Goal: Download file/media

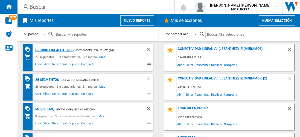
click at [54, 50] on div "Pricing lineales 3 neg" at bounding box center [54, 50] width 40 height 7
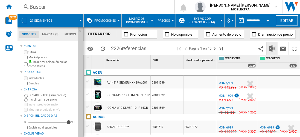
click at [272, 48] on img "Descargar en Excel" at bounding box center [272, 48] width 7 height 7
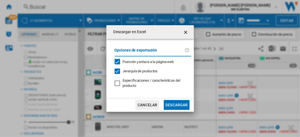
click at [176, 104] on button "Descargar" at bounding box center [176, 105] width 25 height 10
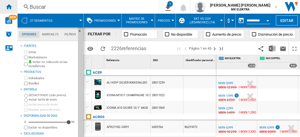
click at [9, 7] on ng-md-icon "Inicio" at bounding box center [8, 6] width 7 height 7
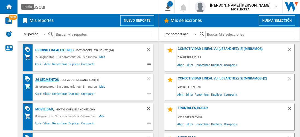
click at [47, 79] on div "26 segmentos" at bounding box center [46, 79] width 25 height 7
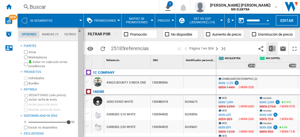
click at [272, 48] on img "Descargar en Excel" at bounding box center [272, 48] width 7 height 7
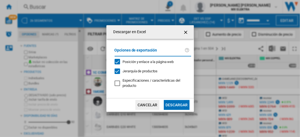
click at [176, 104] on button "Descargar" at bounding box center [176, 105] width 25 height 10
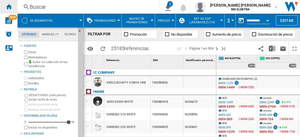
click at [9, 7] on ng-md-icon "Inicio" at bounding box center [8, 6] width 7 height 7
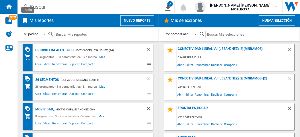
click at [44, 109] on div "MOVILIDAD_" at bounding box center [44, 109] width 21 height 7
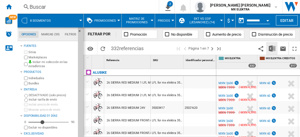
click at [272, 48] on img "Descargar en Excel" at bounding box center [272, 48] width 7 height 7
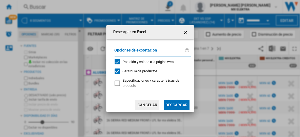
click at [176, 104] on button "Descargar" at bounding box center [176, 105] width 25 height 10
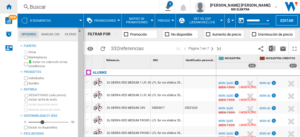
click at [9, 7] on ng-md-icon "Inicio" at bounding box center [8, 6] width 7 height 7
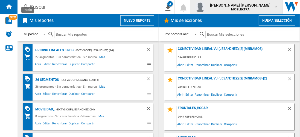
click at [245, 7] on span "[PERSON_NAME] [PERSON_NAME]" at bounding box center [240, 4] width 60 height 5
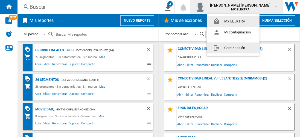
click at [234, 48] on button "Cerrar sesión" at bounding box center [233, 47] width 53 height 11
